Goal: Find specific page/section: Find specific page/section

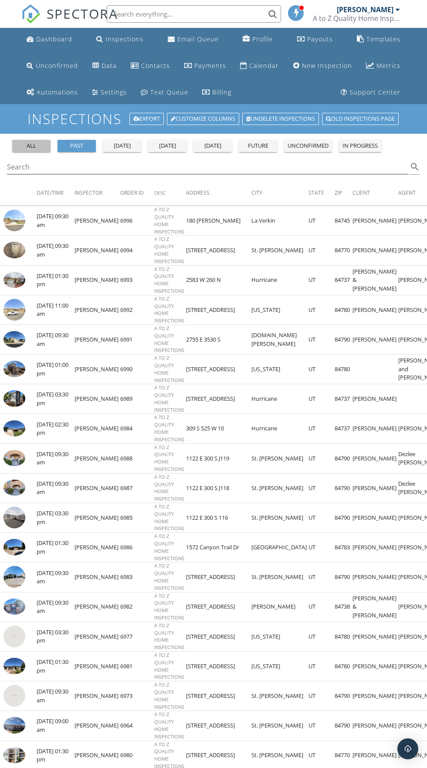
click at [30, 146] on div "all" at bounding box center [31, 146] width 31 height 9
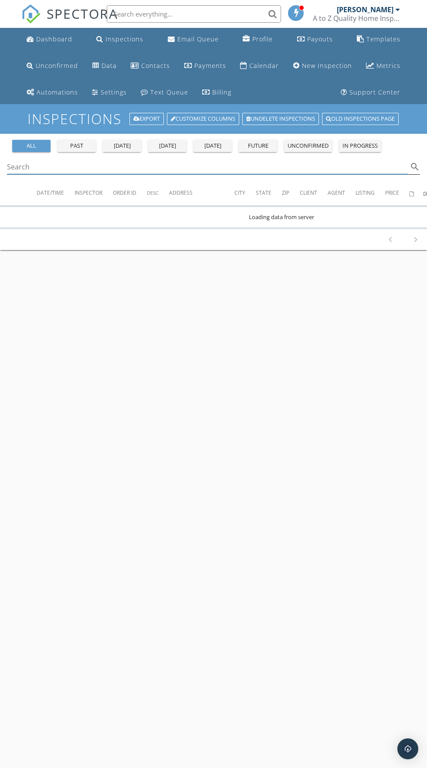
click at [26, 174] on div "Search search" at bounding box center [213, 167] width 413 height 14
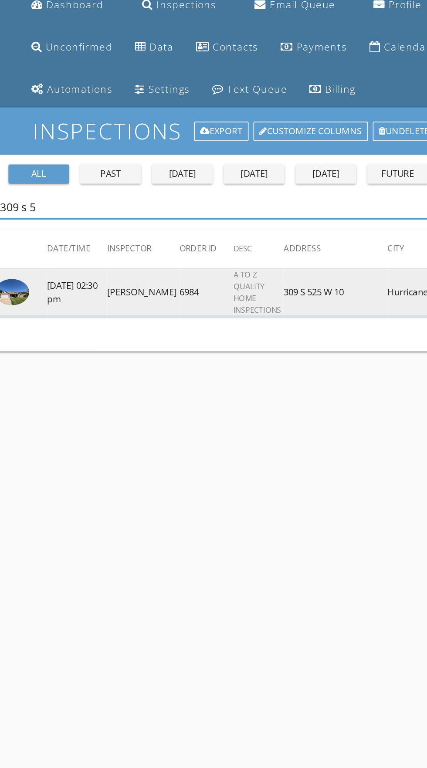
type input "309 s 5"
click at [12, 220] on img at bounding box center [14, 220] width 22 height 17
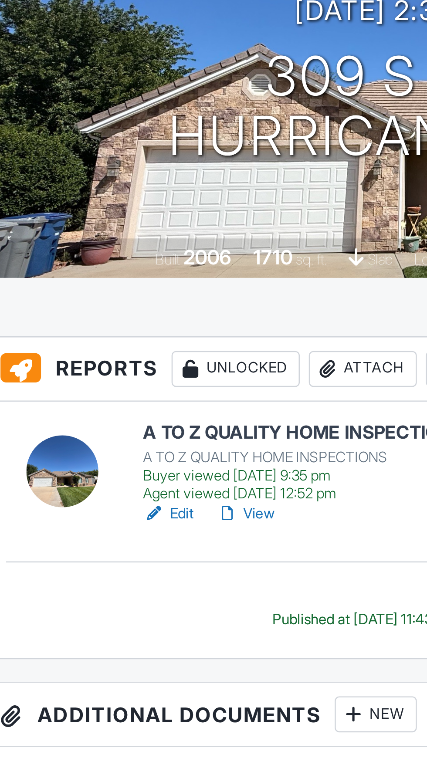
click at [131, 370] on link "View" at bounding box center [127, 370] width 23 height 9
